Goal: Information Seeking & Learning: Learn about a topic

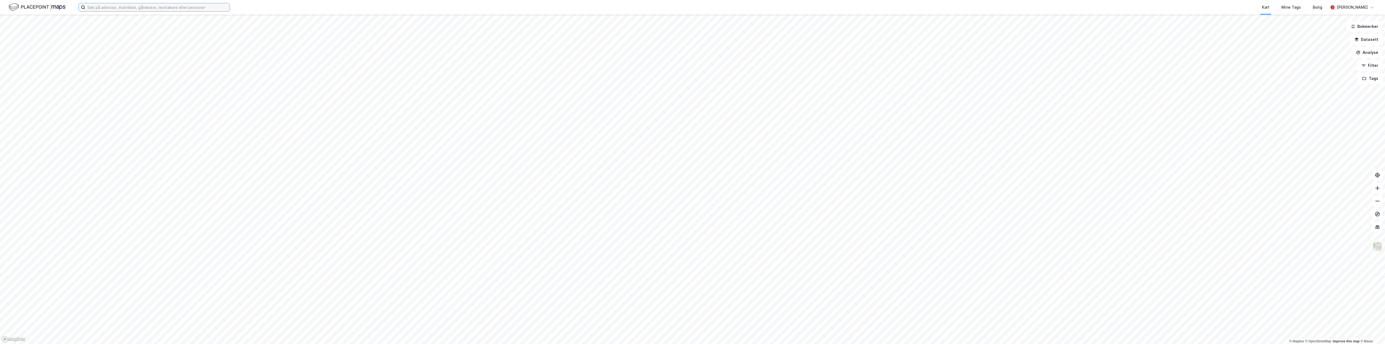
click at [140, 9] on input at bounding box center [157, 7] width 144 height 8
paste input "[STREET_ADDRESS]"
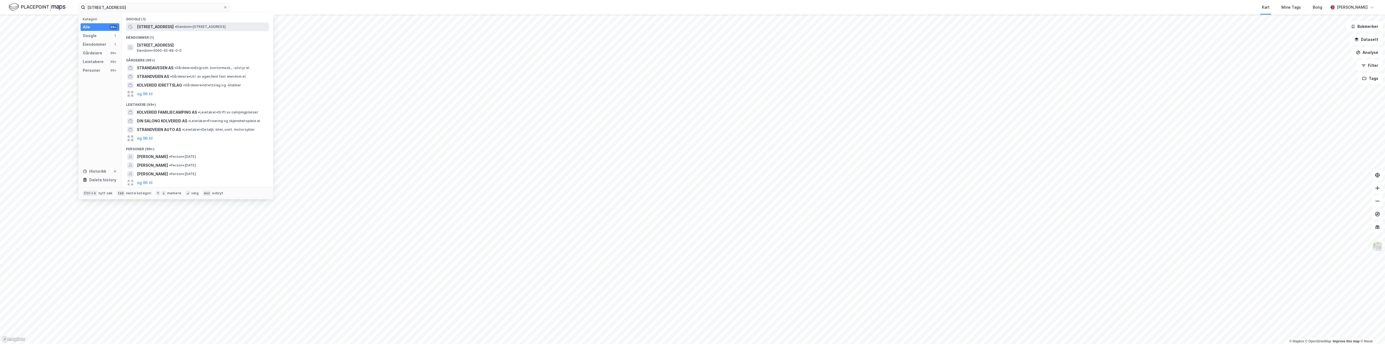
click at [176, 29] on span "• Eiendom • [STREET_ADDRESS]" at bounding box center [200, 27] width 51 height 4
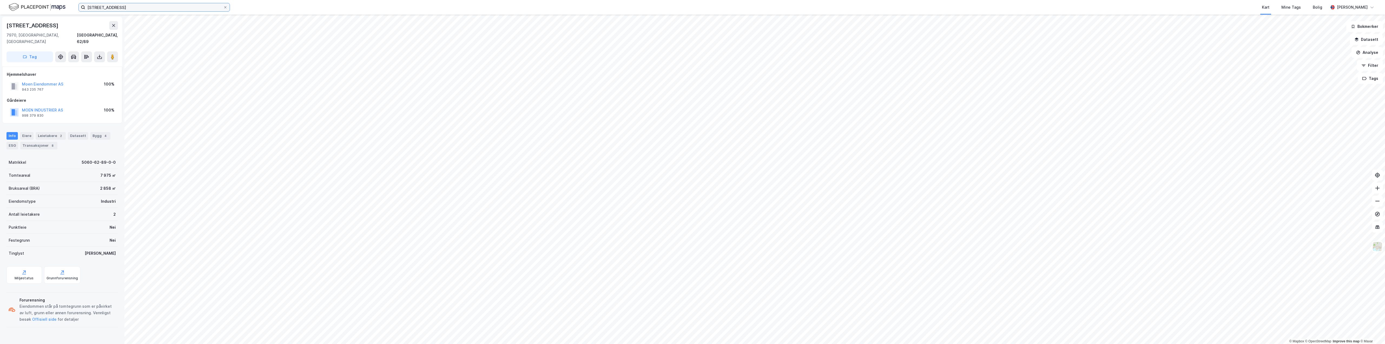
click at [161, 10] on input "[STREET_ADDRESS]" at bounding box center [154, 7] width 138 height 8
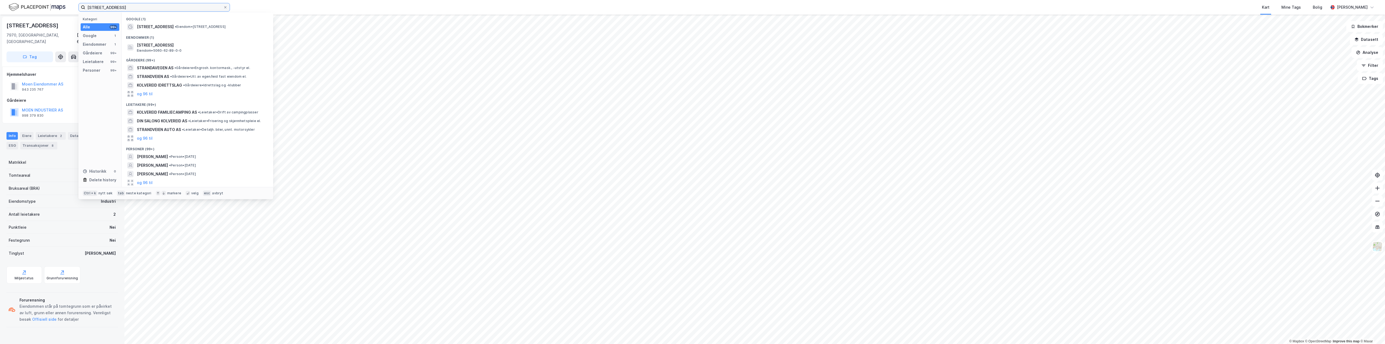
drag, startPoint x: 77, startPoint y: 1, endPoint x: 69, endPoint y: 1, distance: 8.1
click at [69, 1] on div "Strandvegen 11 7970 KOLVEREID Kategori Alle 99+ Google 1 Eiendommer 1 Gårdeiere…" at bounding box center [692, 7] width 1385 height 15
paste input "[STREET_ADDRESS]"
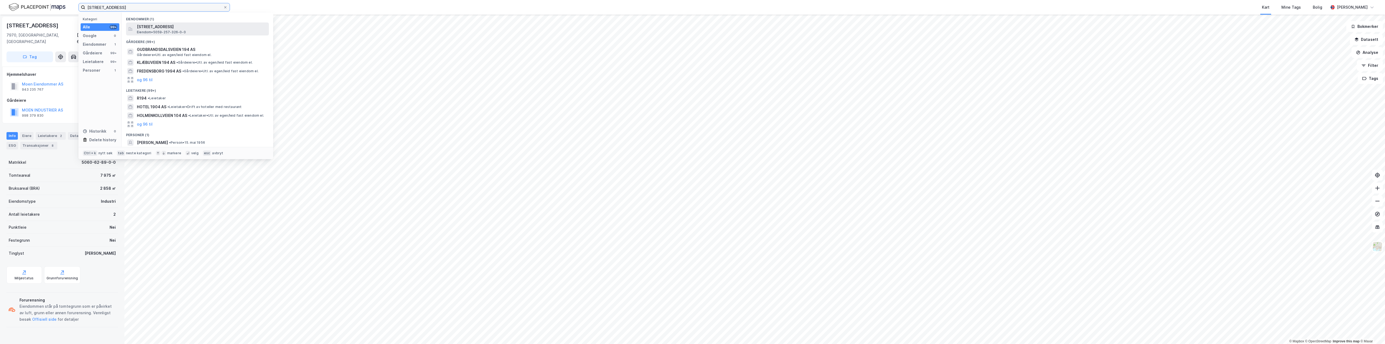
type input "[STREET_ADDRESS]"
click at [196, 30] on span "[STREET_ADDRESS]" at bounding box center [202, 27] width 130 height 6
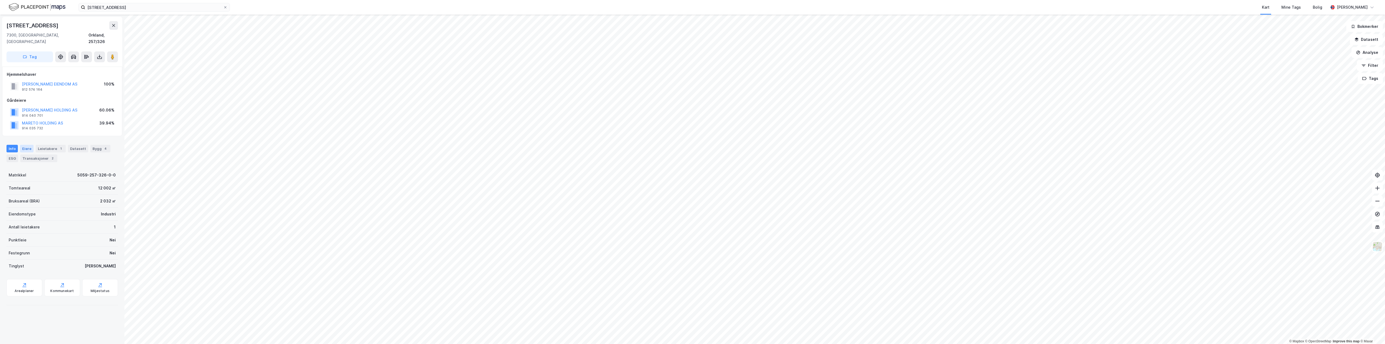
click at [31, 145] on div "Eiere" at bounding box center [27, 149] width 14 height 8
click at [42, 145] on div "Leietakere 1" at bounding box center [51, 149] width 30 height 8
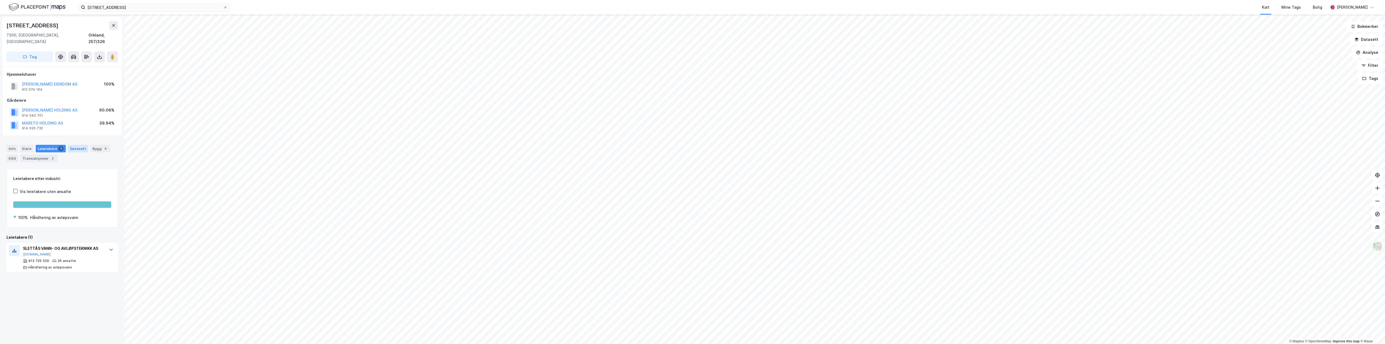
click at [70, 145] on div "Datasett" at bounding box center [78, 149] width 20 height 8
click at [90, 145] on div "Bygg 4" at bounding box center [100, 149] width 20 height 8
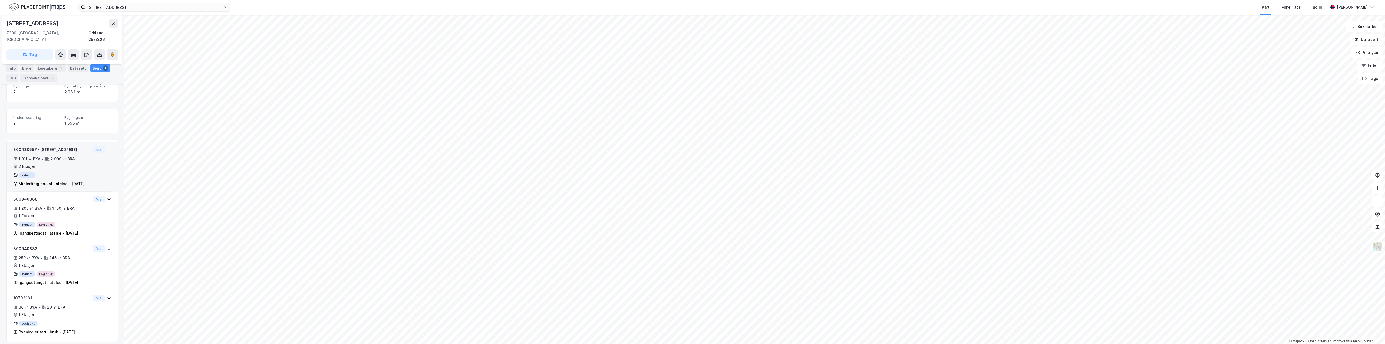
scroll to position [96, 0]
click at [14, 67] on div "Info" at bounding box center [11, 68] width 11 height 8
